Goal: Information Seeking & Learning: Learn about a topic

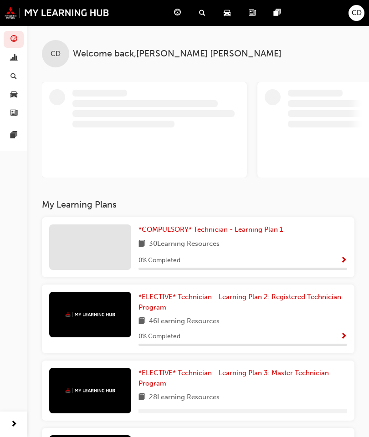
click at [20, 58] on link "button" at bounding box center [14, 58] width 20 height 17
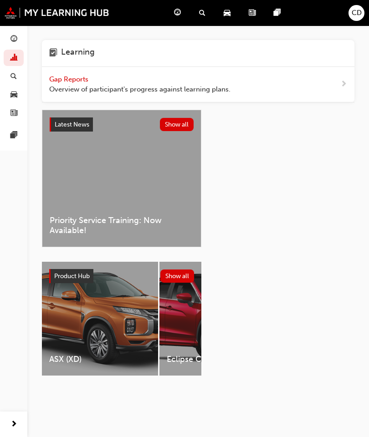
click at [137, 57] on div "Learning" at bounding box center [198, 53] width 312 height 27
click at [122, 47] on div "Learning" at bounding box center [198, 53] width 312 height 27
click at [12, 40] on span "guage-icon" at bounding box center [13, 39] width 7 height 8
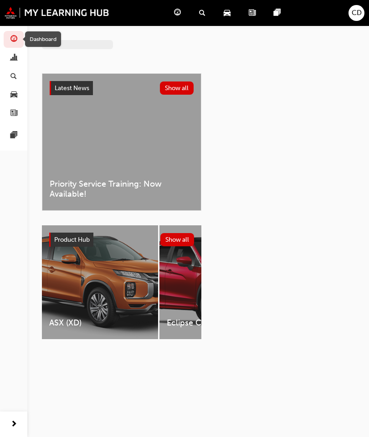
click at [11, 40] on span "guage-icon" at bounding box center [13, 39] width 7 height 8
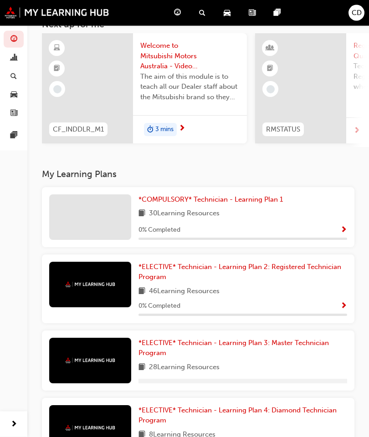
scroll to position [63, 0]
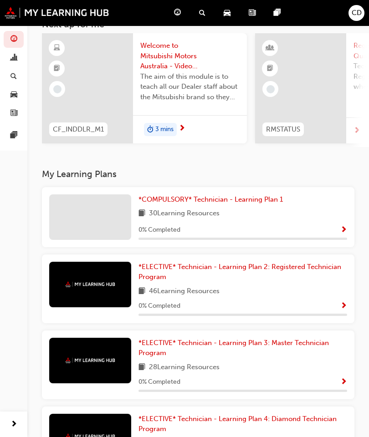
click at [259, 200] on span "*COMPULSORY* Technician - Learning Plan 1" at bounding box center [210, 199] width 144 height 8
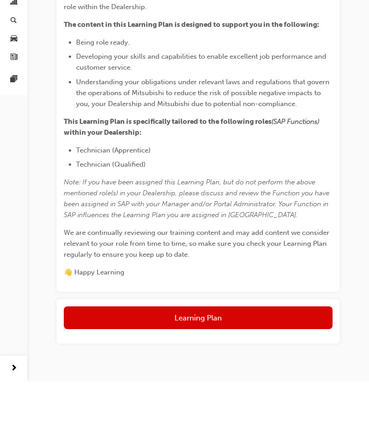
scroll to position [246, 0]
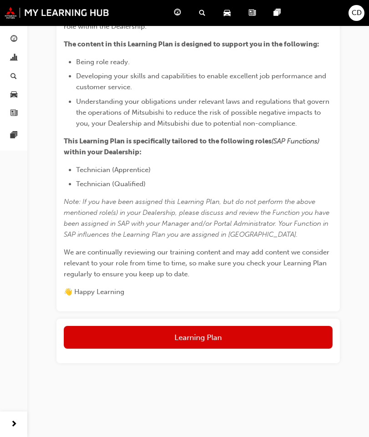
click at [241, 334] on button "Learning Plan" at bounding box center [198, 337] width 268 height 23
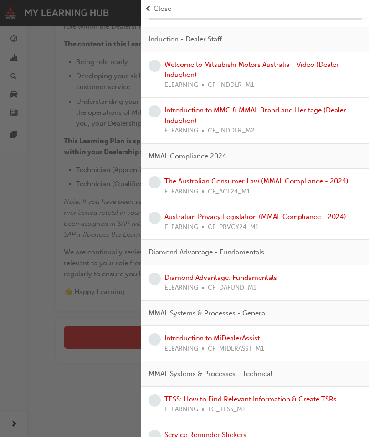
scroll to position [173, 0]
